Goal: Book appointment/travel/reservation

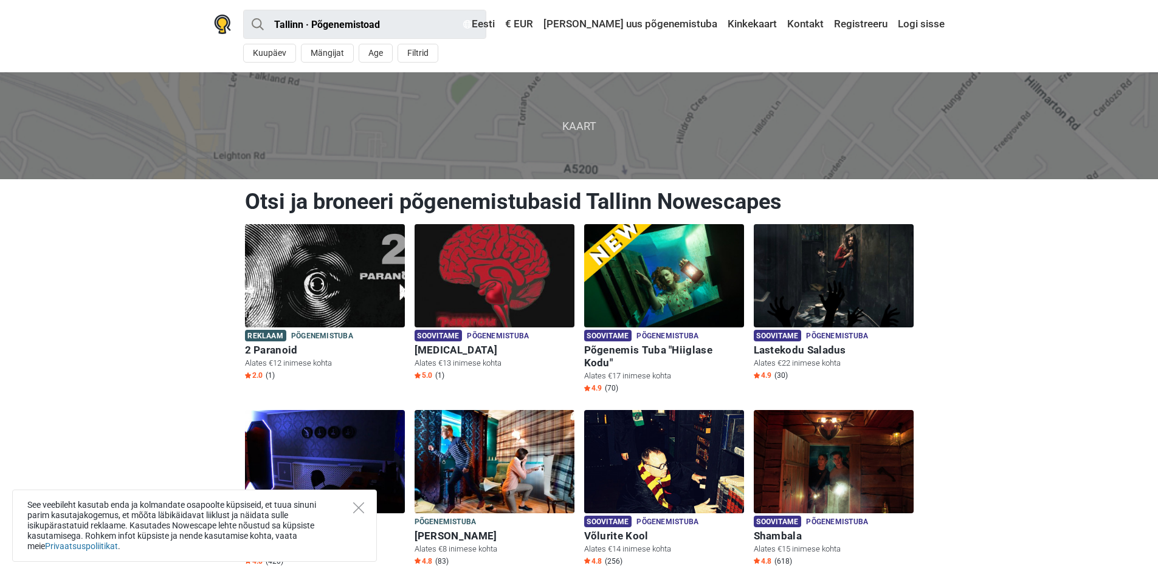
click at [535, 125] on span "Kaart" at bounding box center [578, 125] width 1177 height 107
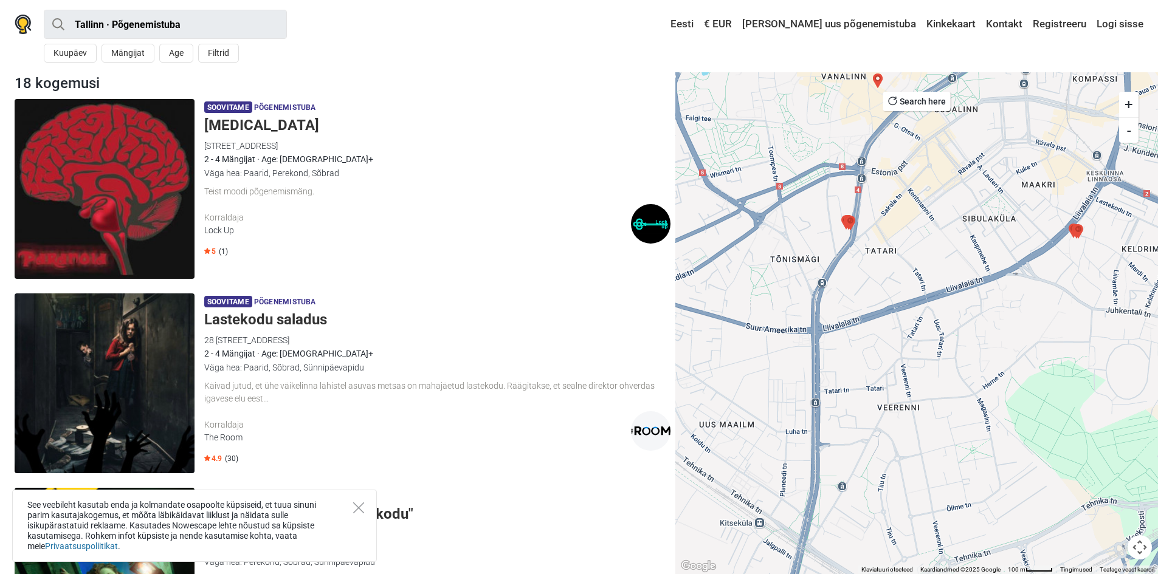
drag, startPoint x: 854, startPoint y: 184, endPoint x: 854, endPoint y: 284, distance: 100.3
click at [854, 284] on div at bounding box center [916, 323] width 483 height 502
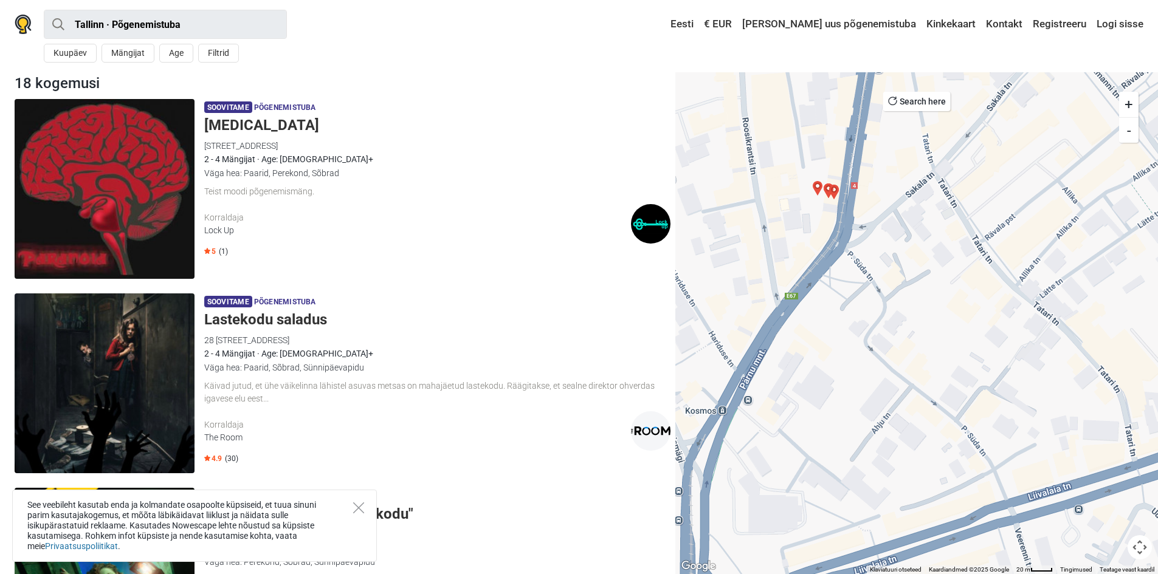
drag, startPoint x: 864, startPoint y: 213, endPoint x: 866, endPoint y: 324, distance: 110.6
click at [866, 324] on div at bounding box center [916, 323] width 483 height 502
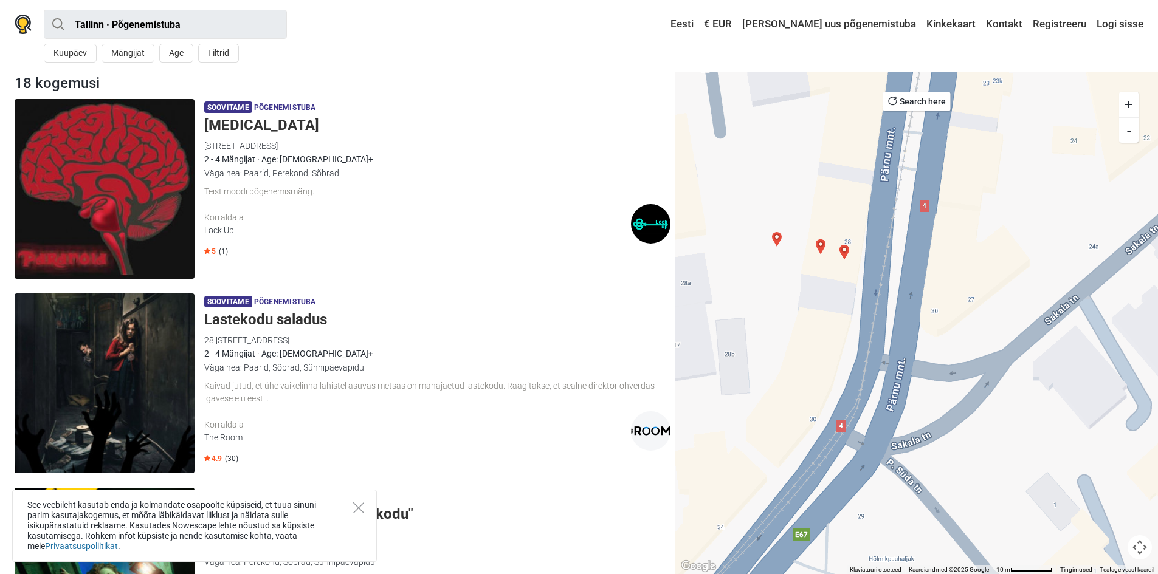
drag, startPoint x: 847, startPoint y: 286, endPoint x: 943, endPoint y: 396, distance: 146.0
click at [943, 396] on div at bounding box center [916, 323] width 483 height 502
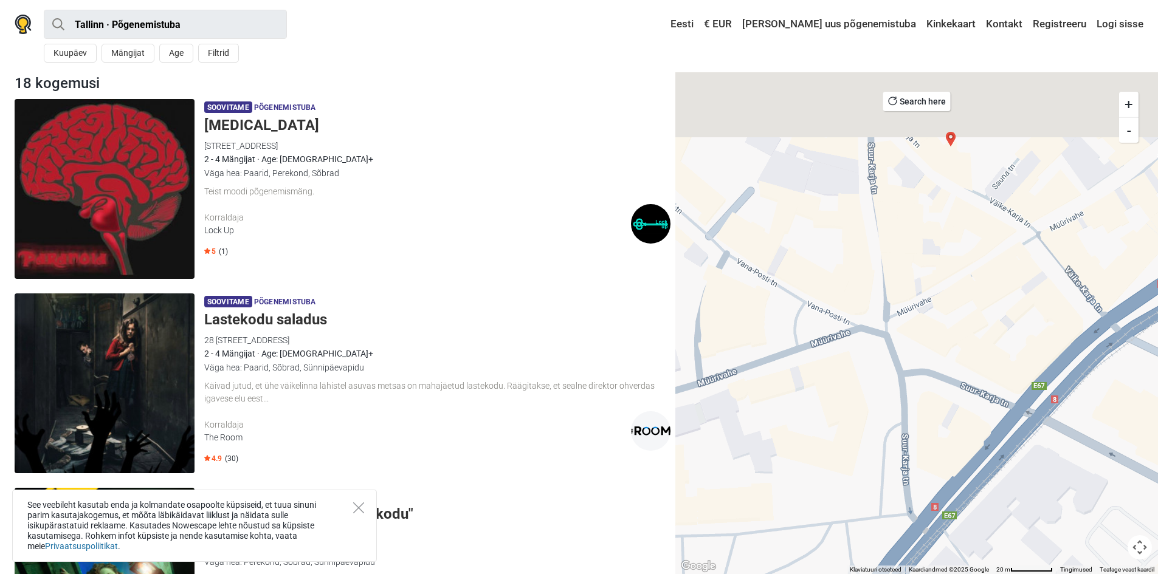
drag, startPoint x: 974, startPoint y: 130, endPoint x: 945, endPoint y: 288, distance: 160.0
click at [945, 288] on div at bounding box center [916, 323] width 483 height 502
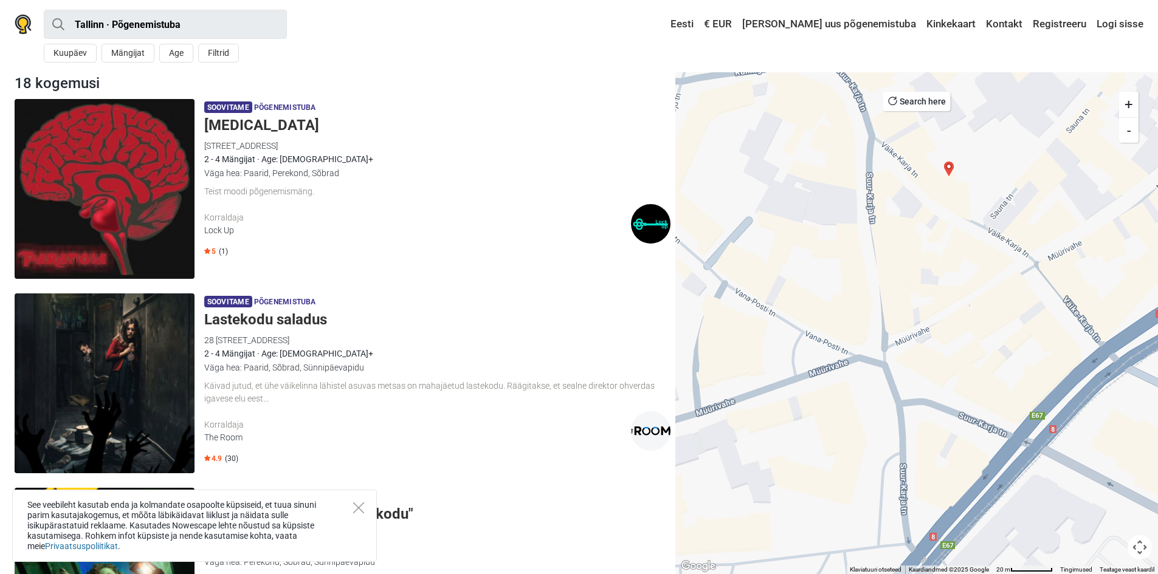
click at [951, 169] on img "Red Alert" at bounding box center [949, 169] width 15 height 15
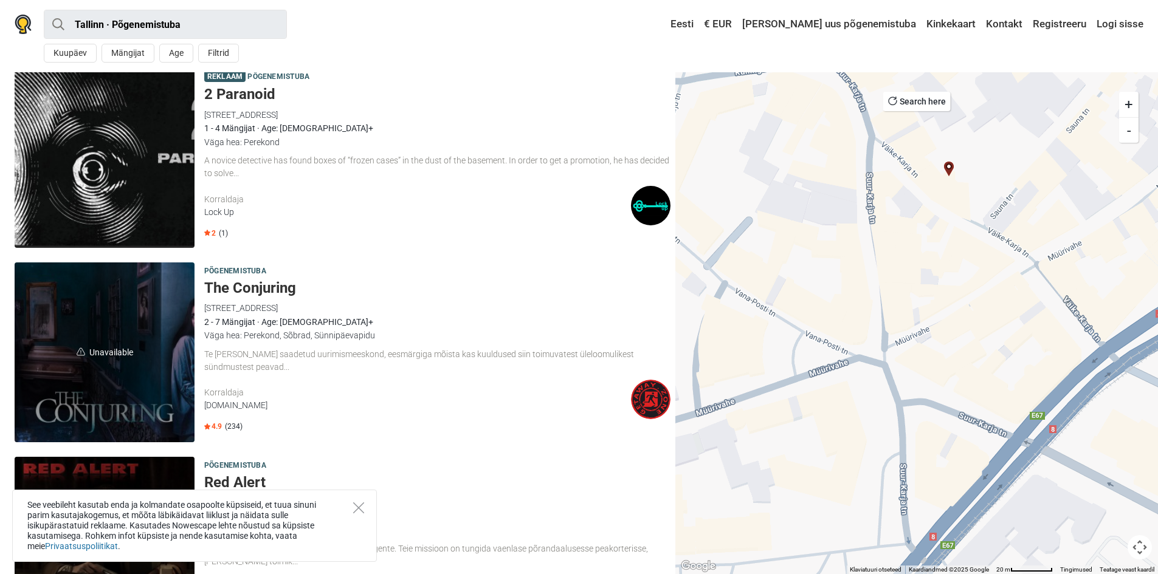
scroll to position [2754, 0]
click at [134, 60] on button "Mängijat" at bounding box center [128, 53] width 53 height 19
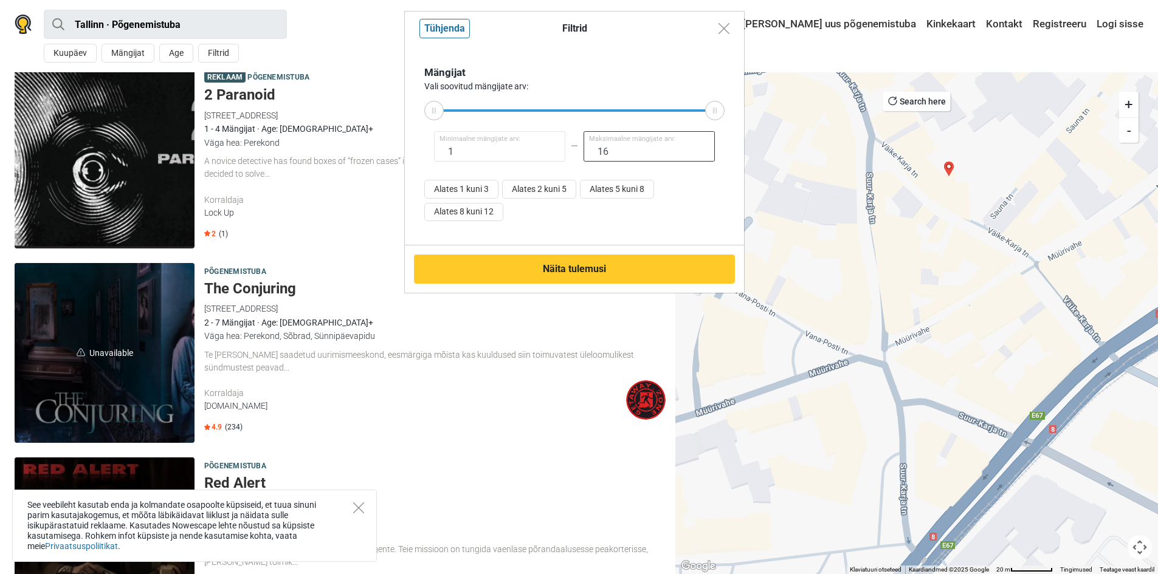
click at [653, 150] on input "16" at bounding box center [649, 146] width 131 height 30
drag, startPoint x: 607, startPoint y: 151, endPoint x: 594, endPoint y: 153, distance: 13.0
click at [594, 153] on input "16" at bounding box center [649, 146] width 131 height 30
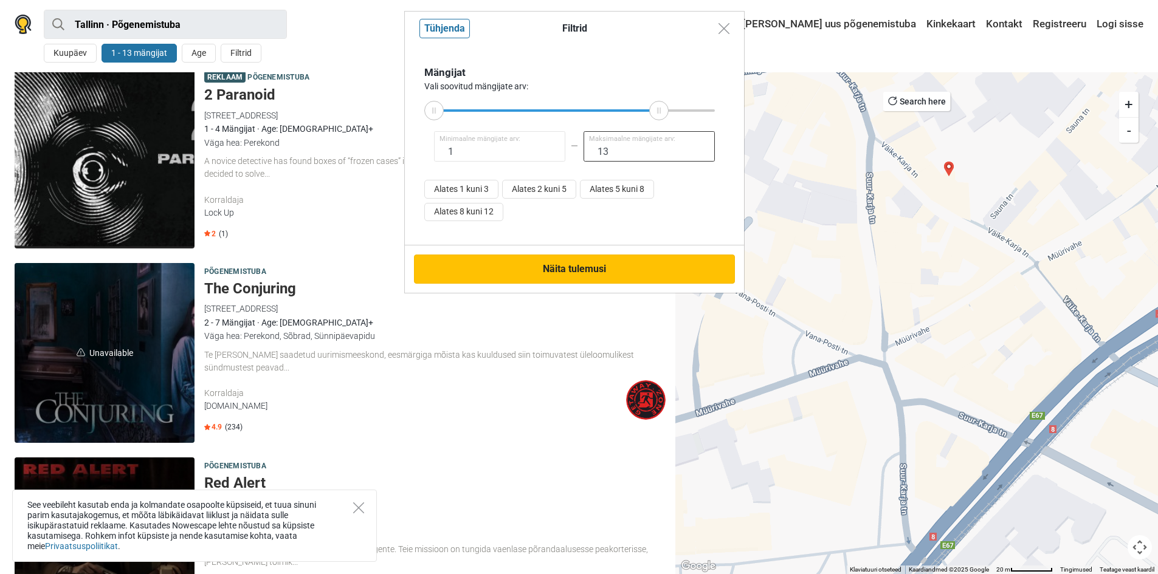
type input "13"
click at [574, 265] on button "Näita tulemusi" at bounding box center [574, 269] width 321 height 29
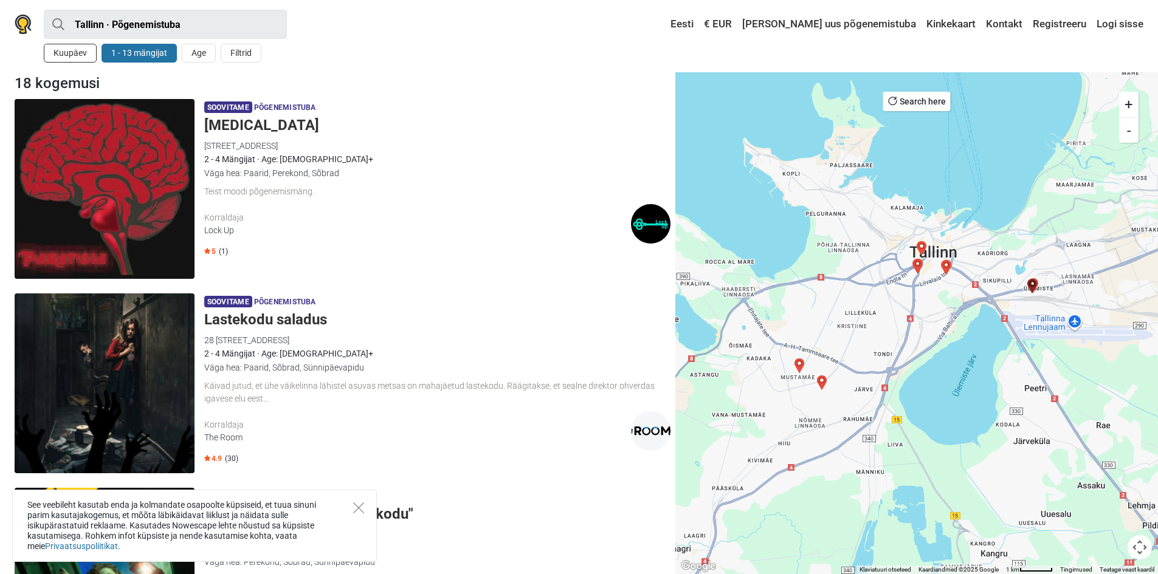
click at [73, 50] on button "Kuupäev" at bounding box center [70, 53] width 53 height 19
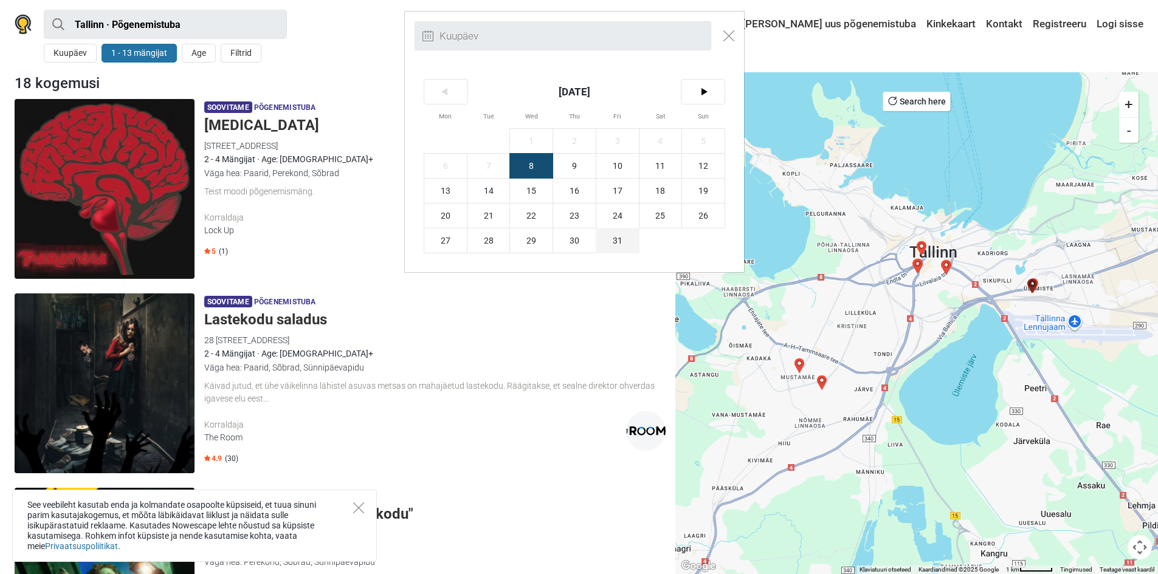
click at [612, 235] on span "31" at bounding box center [617, 241] width 43 height 24
type input "31. oktoober (R)"
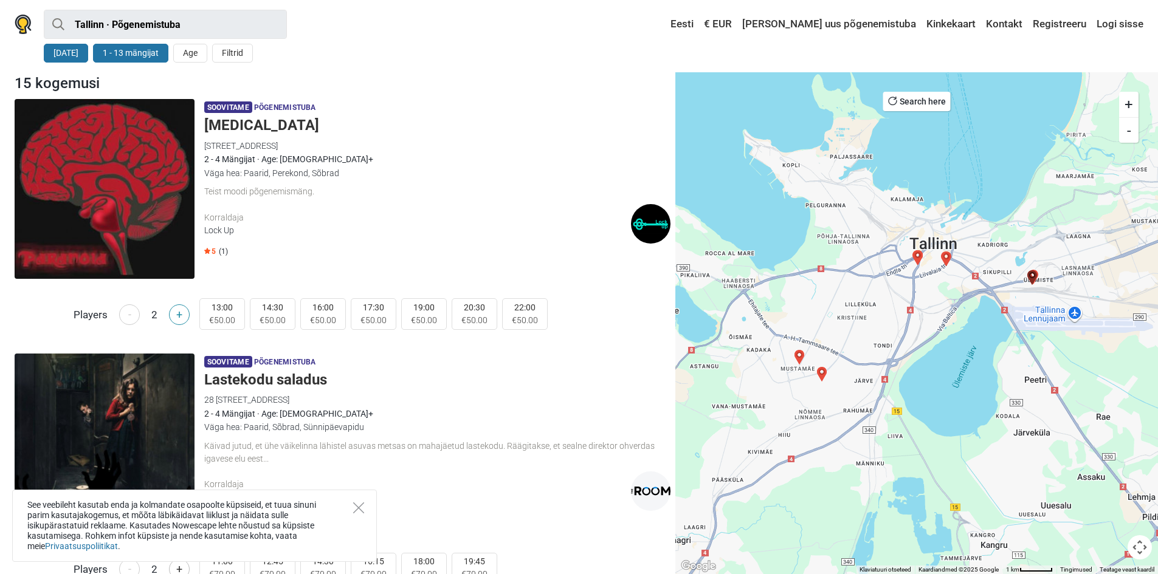
click at [176, 314] on button "+" at bounding box center [179, 315] width 21 height 21
click at [177, 314] on button "+" at bounding box center [179, 315] width 21 height 21
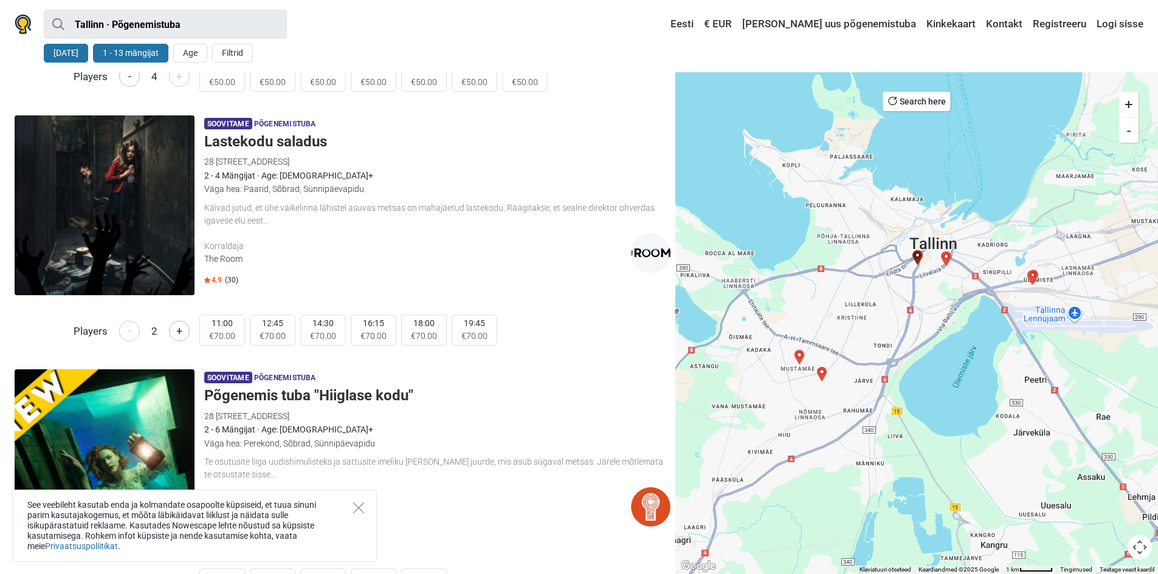
scroll to position [243, 0]
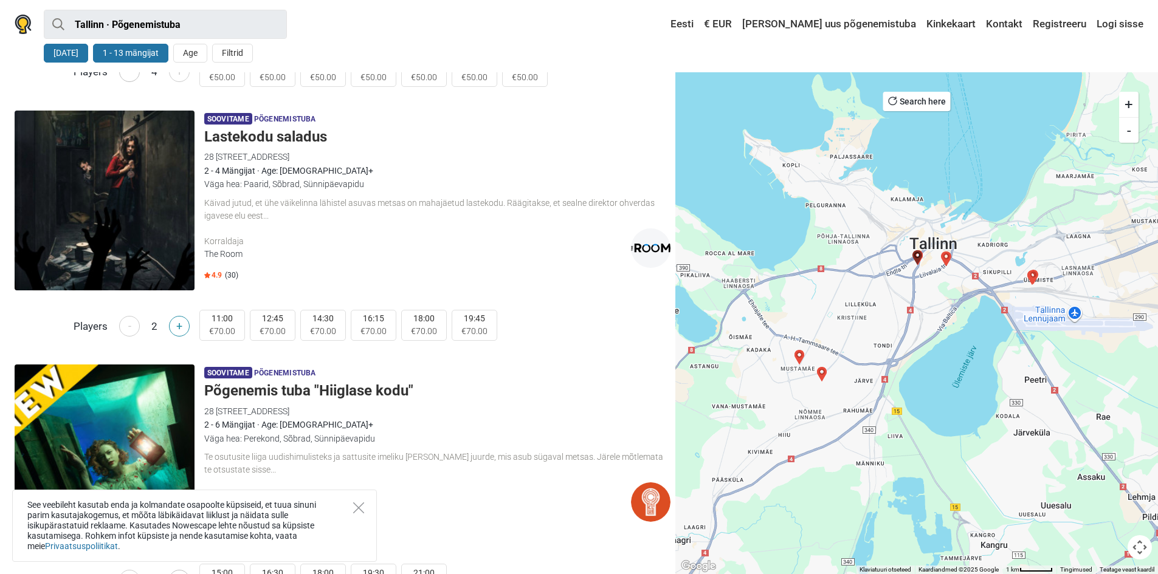
click at [178, 332] on button "+" at bounding box center [179, 326] width 21 height 21
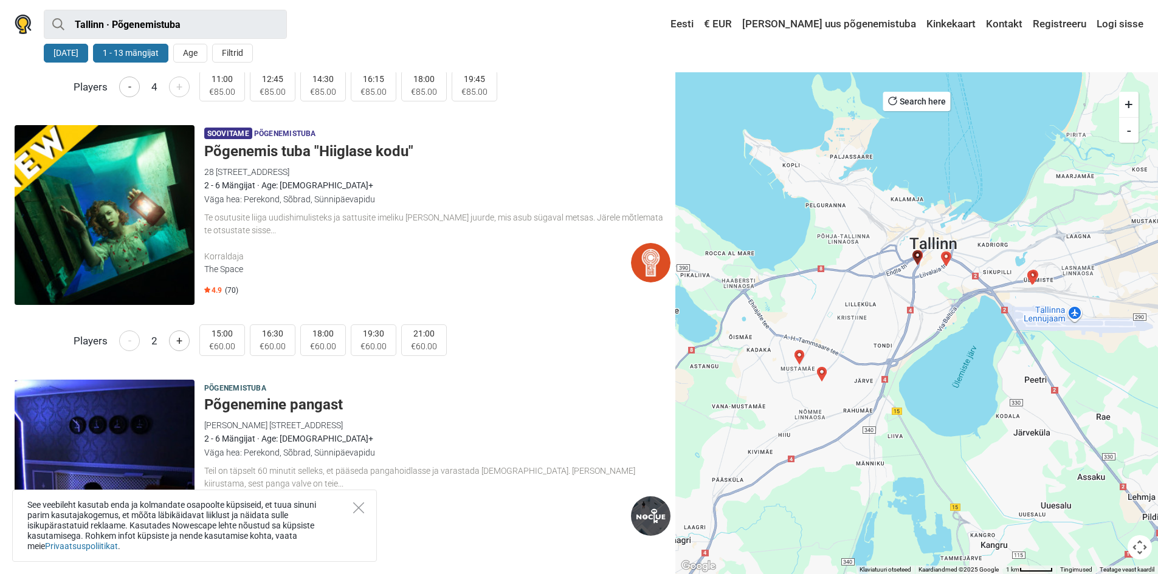
scroll to position [486, 0]
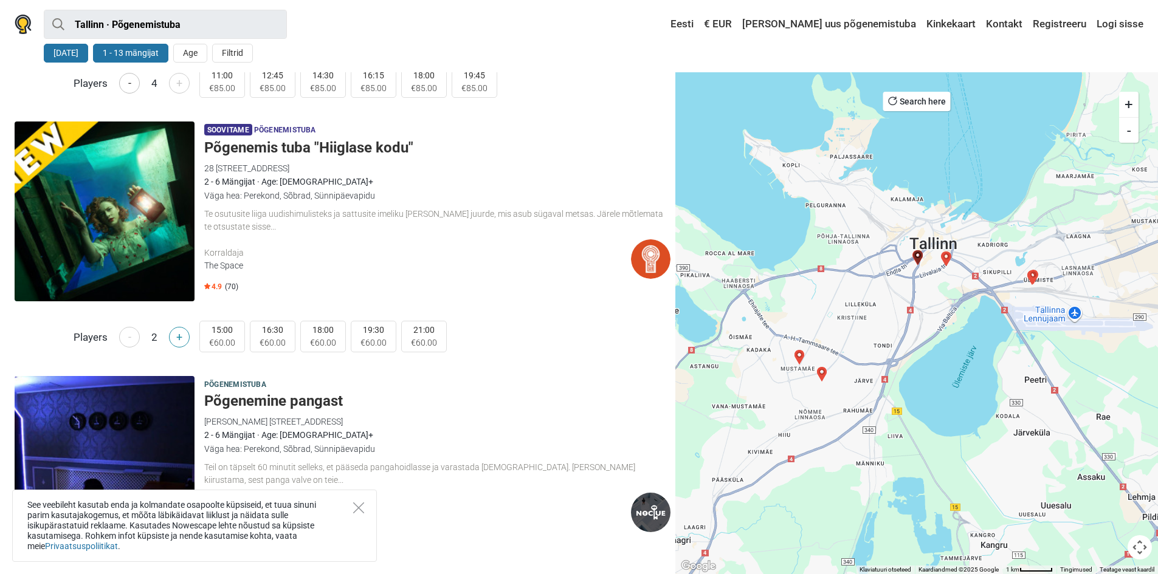
click at [178, 332] on button "+" at bounding box center [179, 337] width 21 height 21
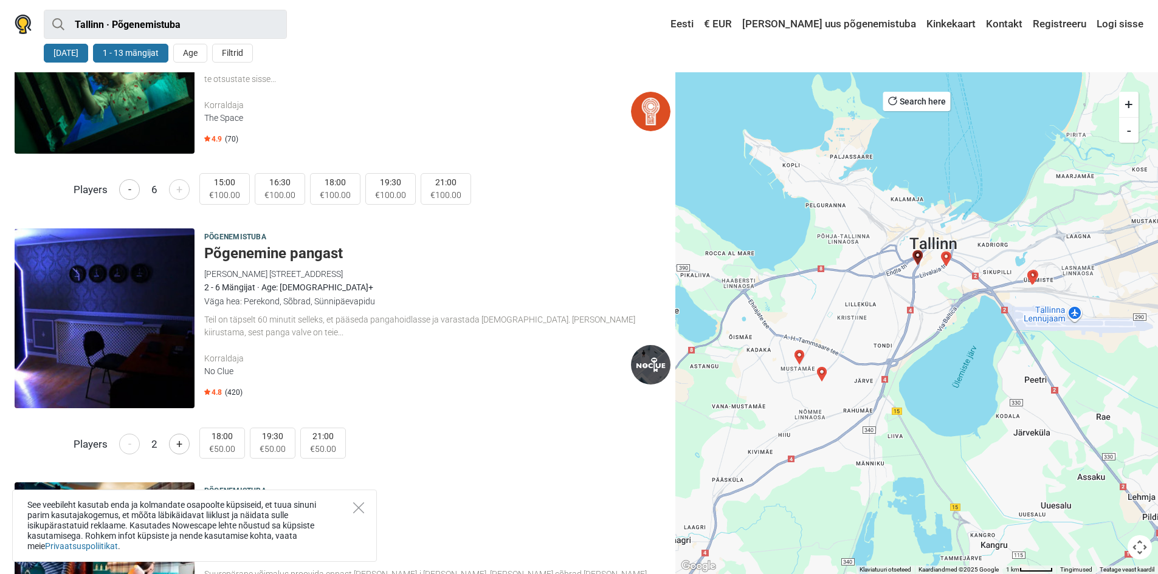
scroll to position [729, 0]
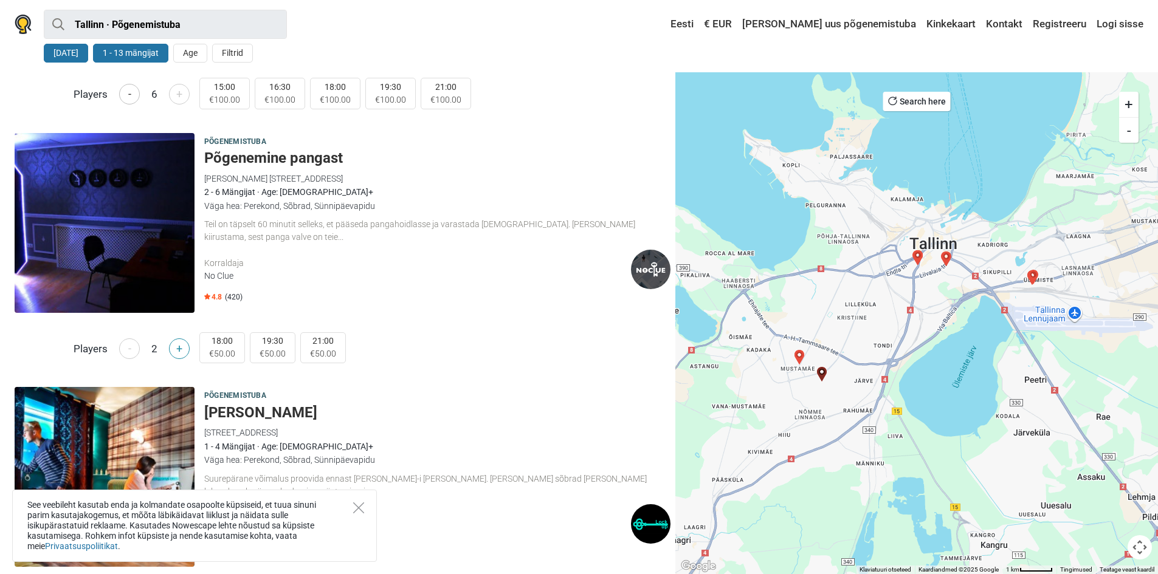
click at [187, 346] on button "+" at bounding box center [179, 349] width 21 height 21
click at [251, 181] on div "J. Sütiste tee 30, Tallinn, Estonia" at bounding box center [437, 178] width 466 height 13
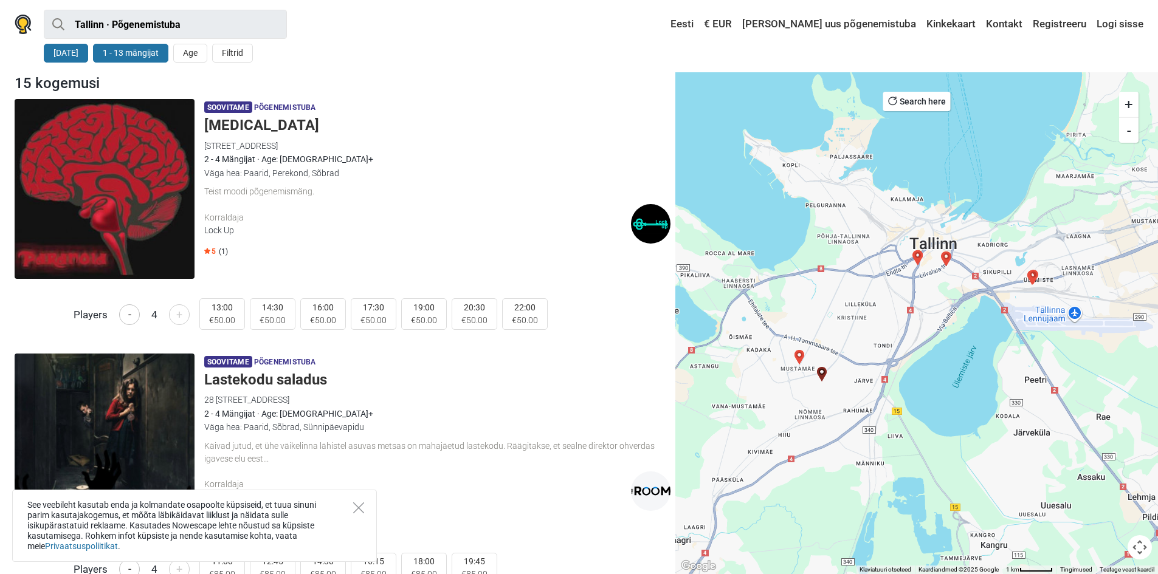
scroll to position [2754, 0]
